Goal: Transaction & Acquisition: Download file/media

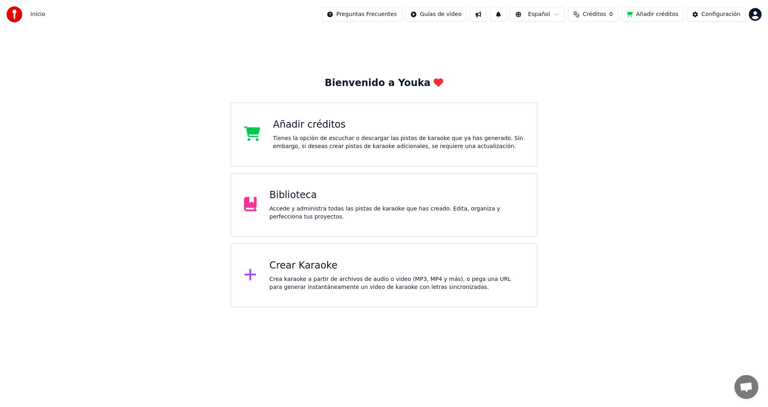
click at [297, 196] on div "Biblioteca" at bounding box center [397, 195] width 255 height 13
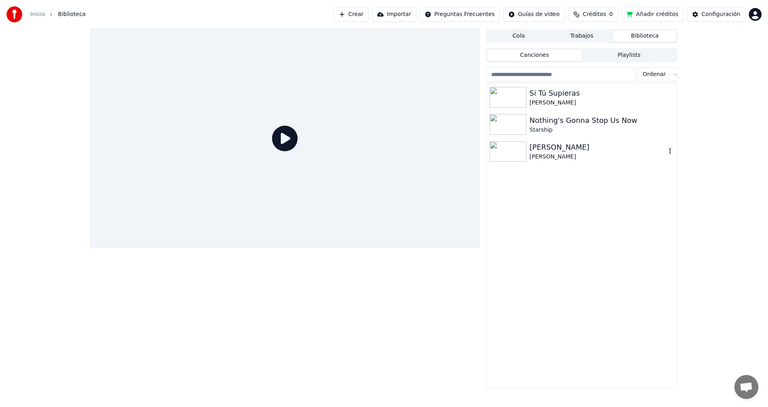
click at [552, 146] on div "[PERSON_NAME]" at bounding box center [598, 147] width 136 height 11
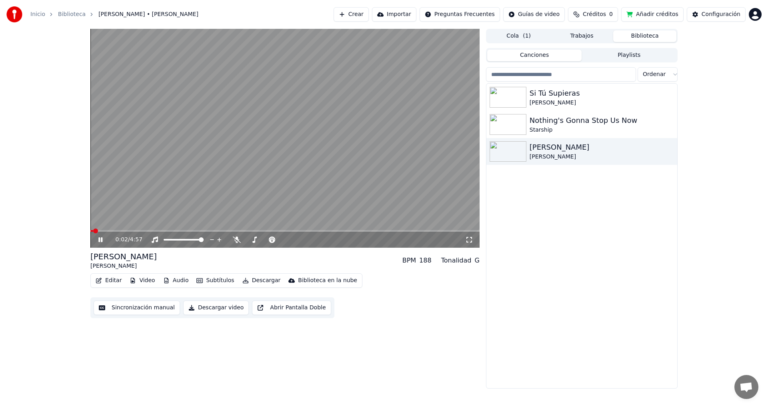
click at [99, 239] on icon at bounding box center [100, 239] width 4 height 5
click at [100, 240] on icon at bounding box center [100, 240] width 5 height 6
click at [168, 238] on span at bounding box center [170, 239] width 5 height 5
click at [237, 241] on icon at bounding box center [237, 240] width 8 height 6
click at [157, 240] on icon at bounding box center [155, 240] width 8 height 6
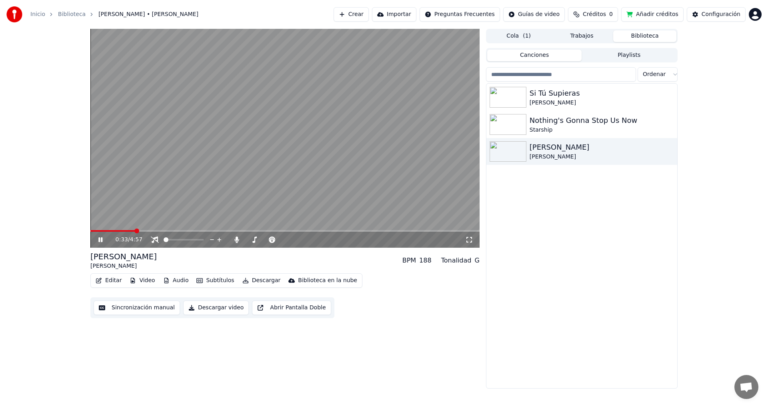
click at [100, 240] on icon at bounding box center [106, 240] width 19 height 6
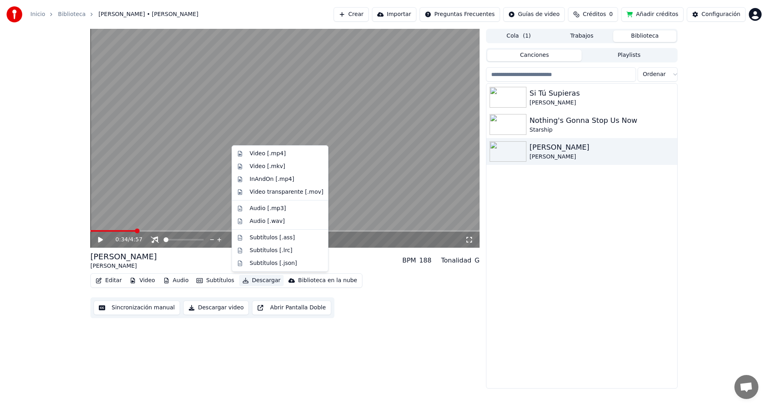
click at [257, 281] on button "Descargar" at bounding box center [261, 280] width 45 height 11
click at [274, 156] on div "Video [.mp4]" at bounding box center [268, 154] width 36 height 8
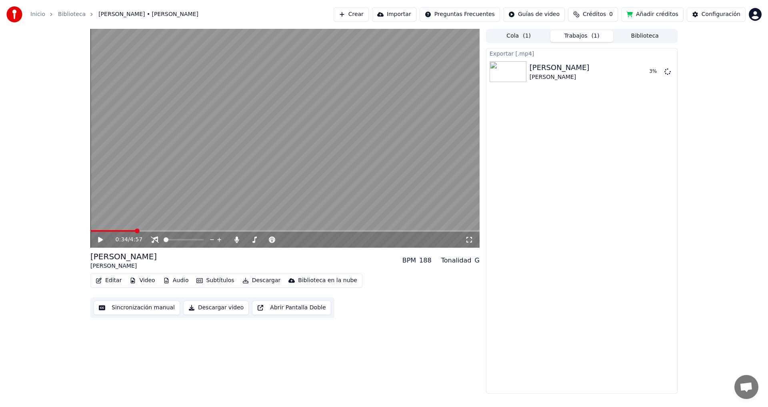
click at [267, 281] on button "Descargar" at bounding box center [261, 280] width 45 height 11
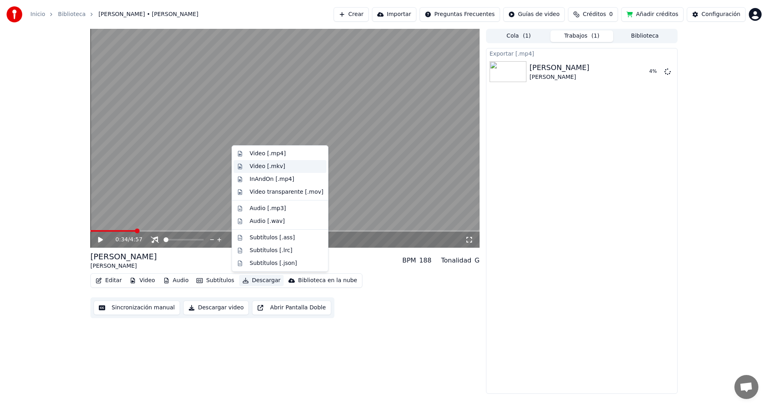
click at [264, 167] on div "Video [.mkv]" at bounding box center [268, 166] width 36 height 8
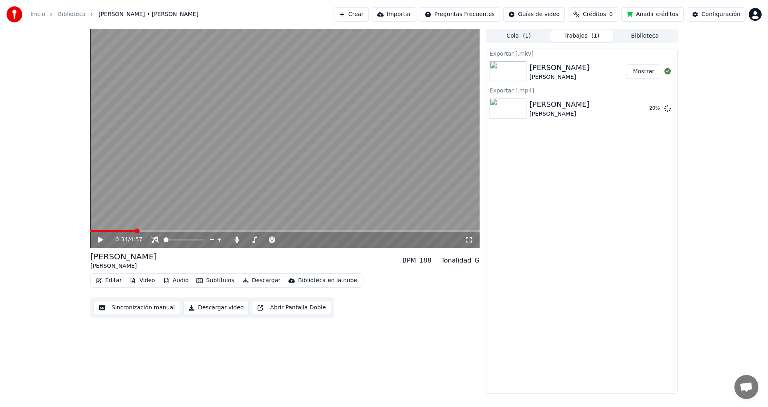
click at [639, 72] on button "Mostrar" at bounding box center [643, 71] width 35 height 14
